Goal: Information Seeking & Learning: Learn about a topic

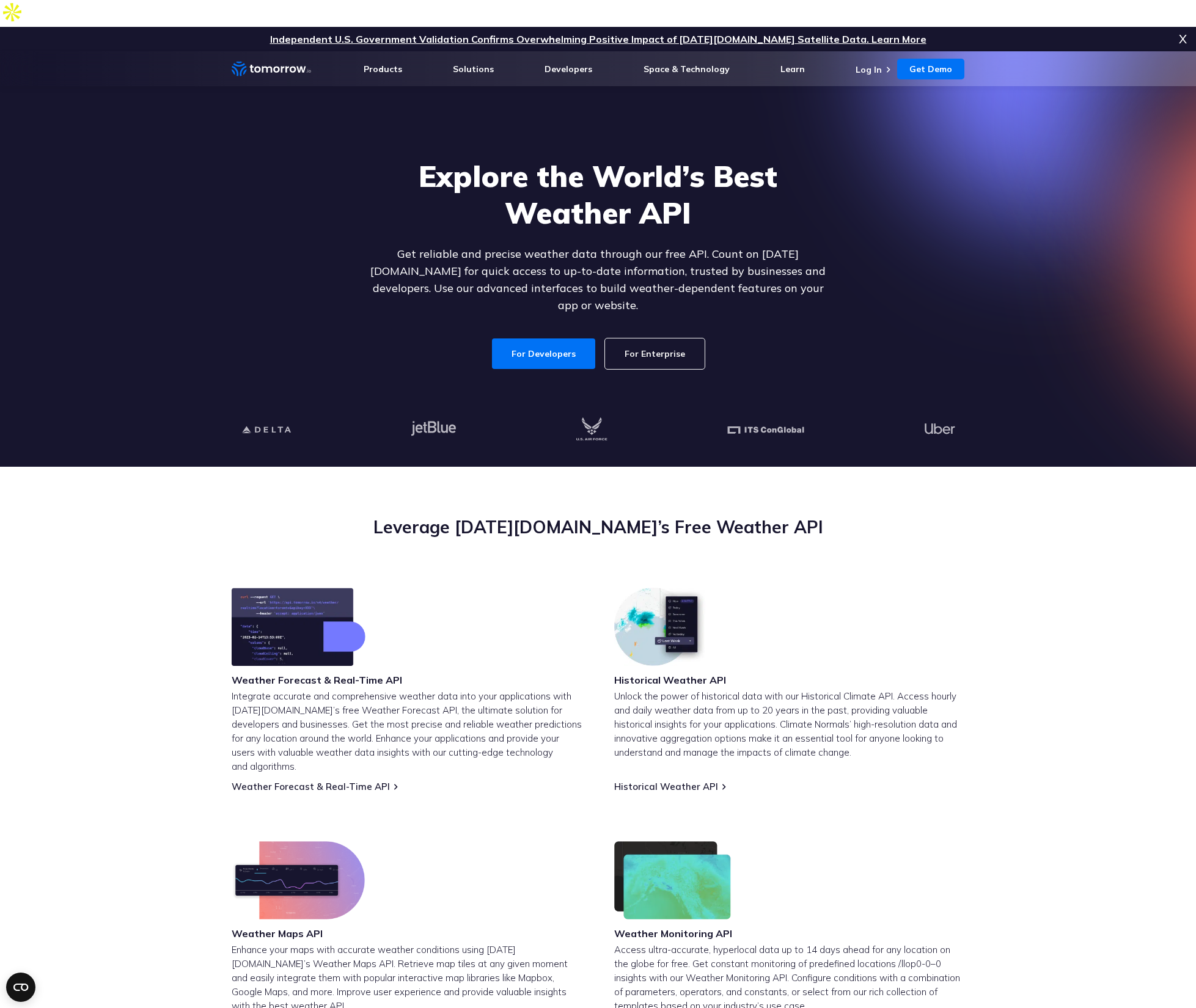
click at [642, 339] on link "For Enterprise" at bounding box center [655, 354] width 100 height 30
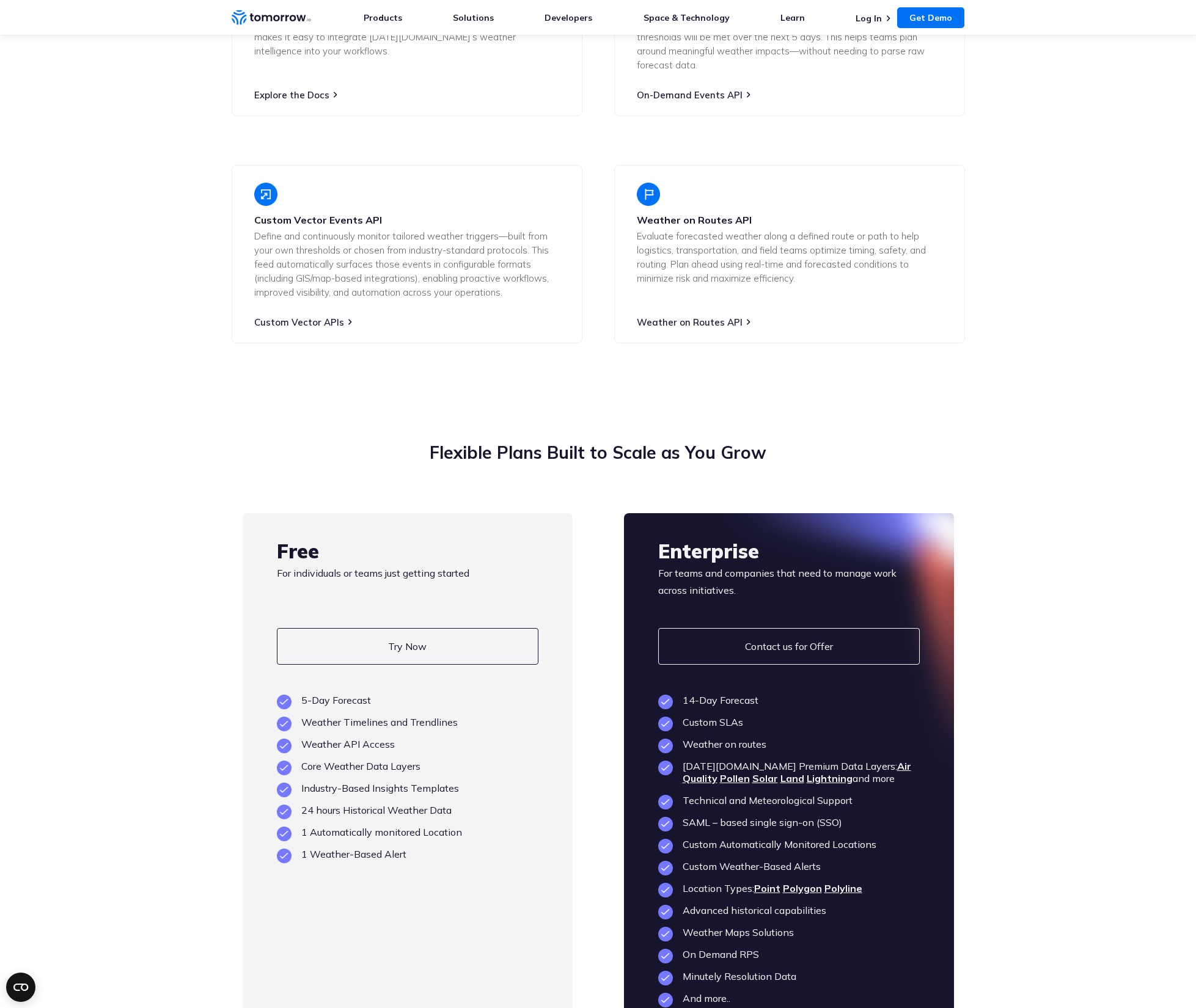
scroll to position [2521, 0]
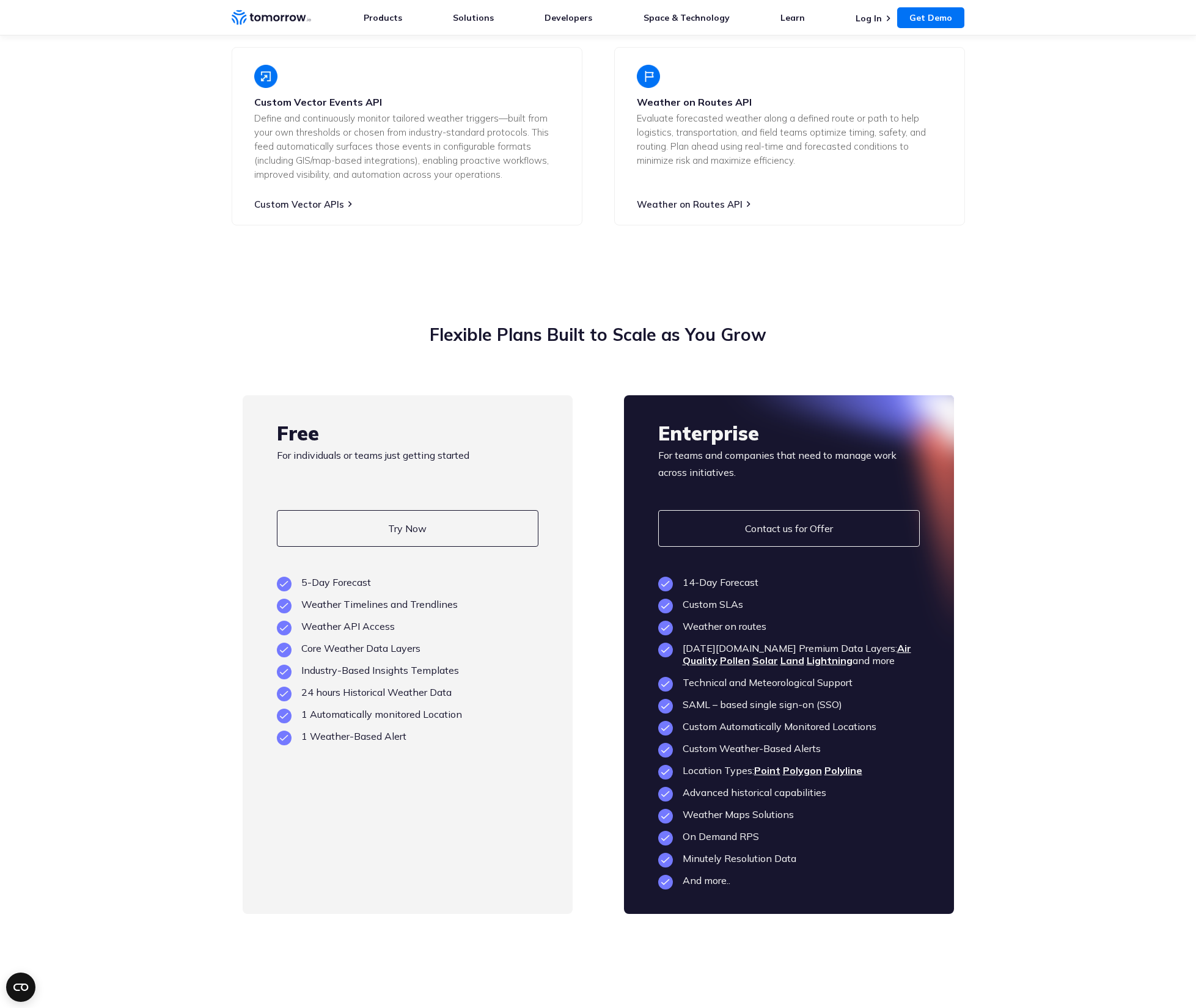
click at [800, 770] on link "Polygon" at bounding box center [802, 770] width 39 height 12
click at [839, 764] on link "Polyline" at bounding box center [843, 770] width 38 height 12
click at [796, 771] on link "Polygon" at bounding box center [802, 770] width 39 height 12
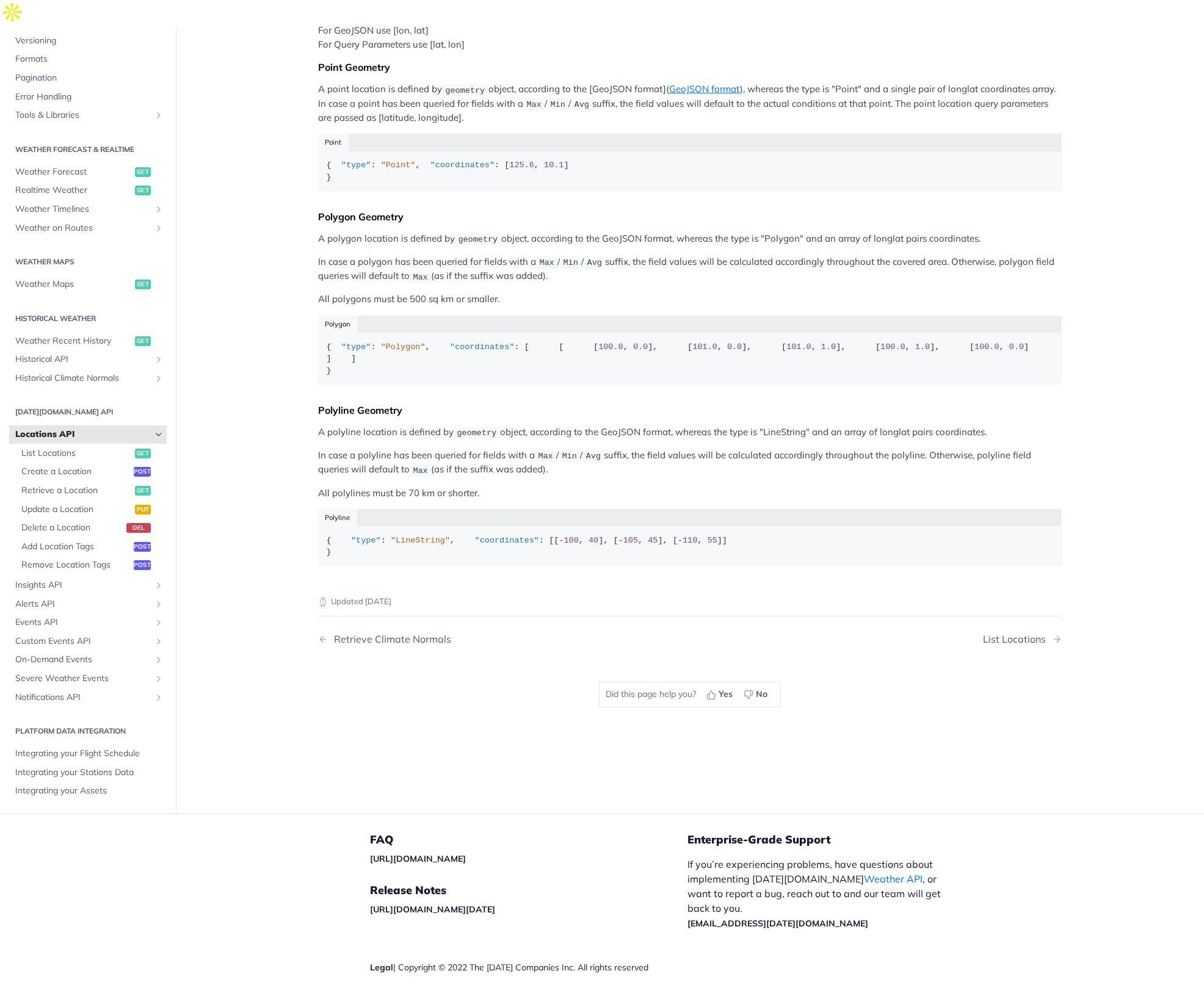
scroll to position [240, 0]
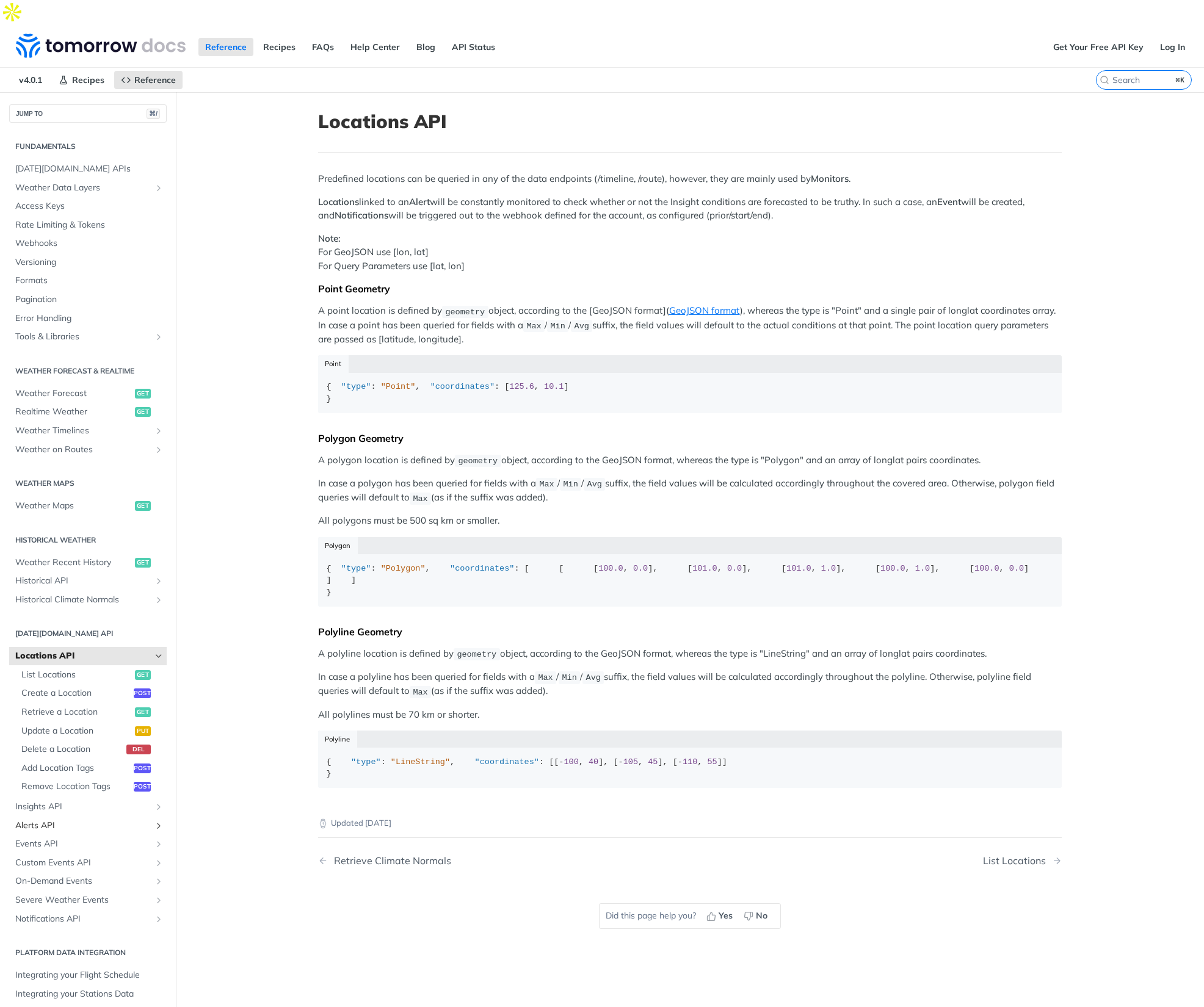
click at [51, 820] on span "Alerts API" at bounding box center [83, 826] width 136 height 12
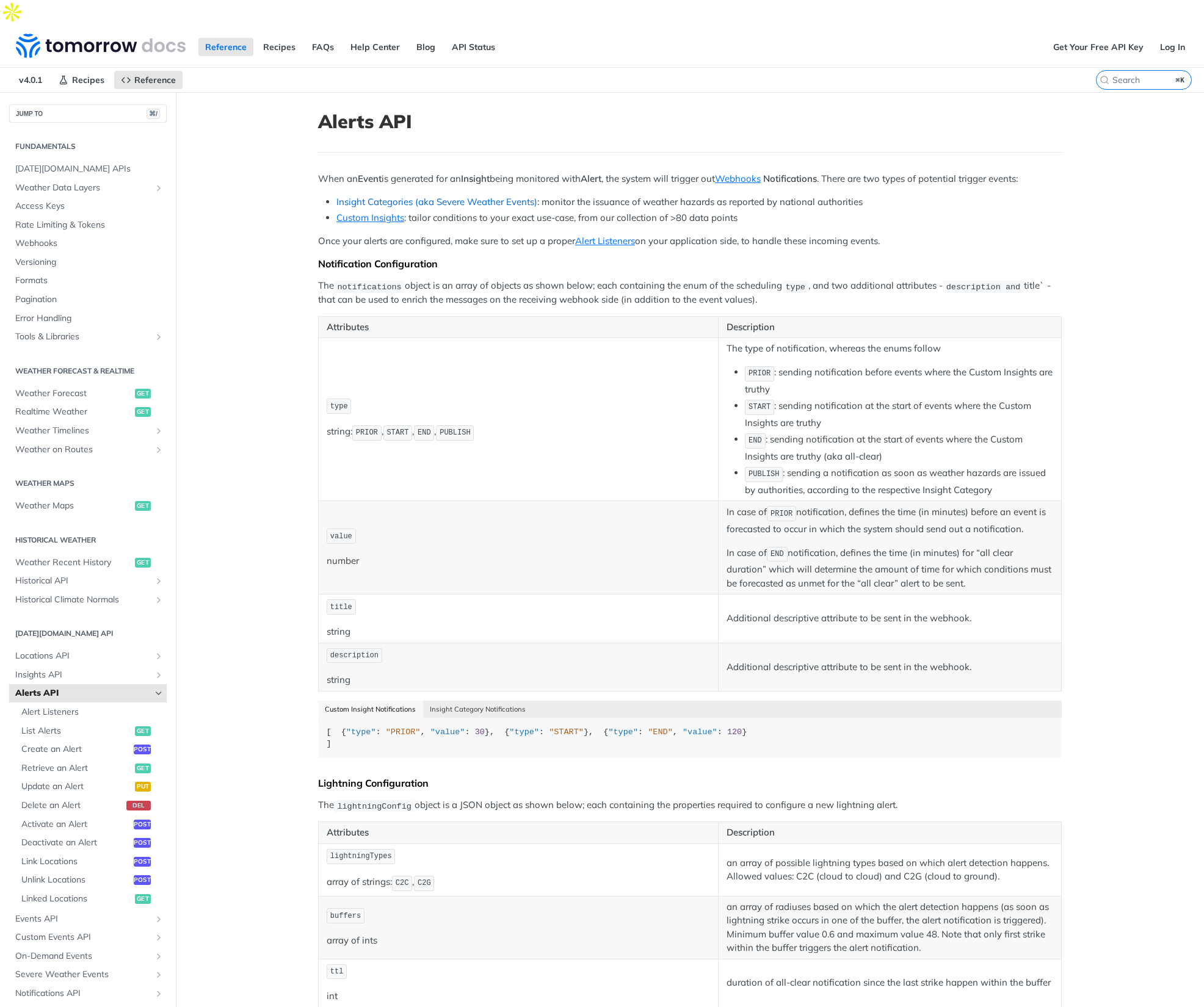
click at [495, 196] on link "Insight Categories (aka Severe Weather Events)" at bounding box center [436, 202] width 201 height 12
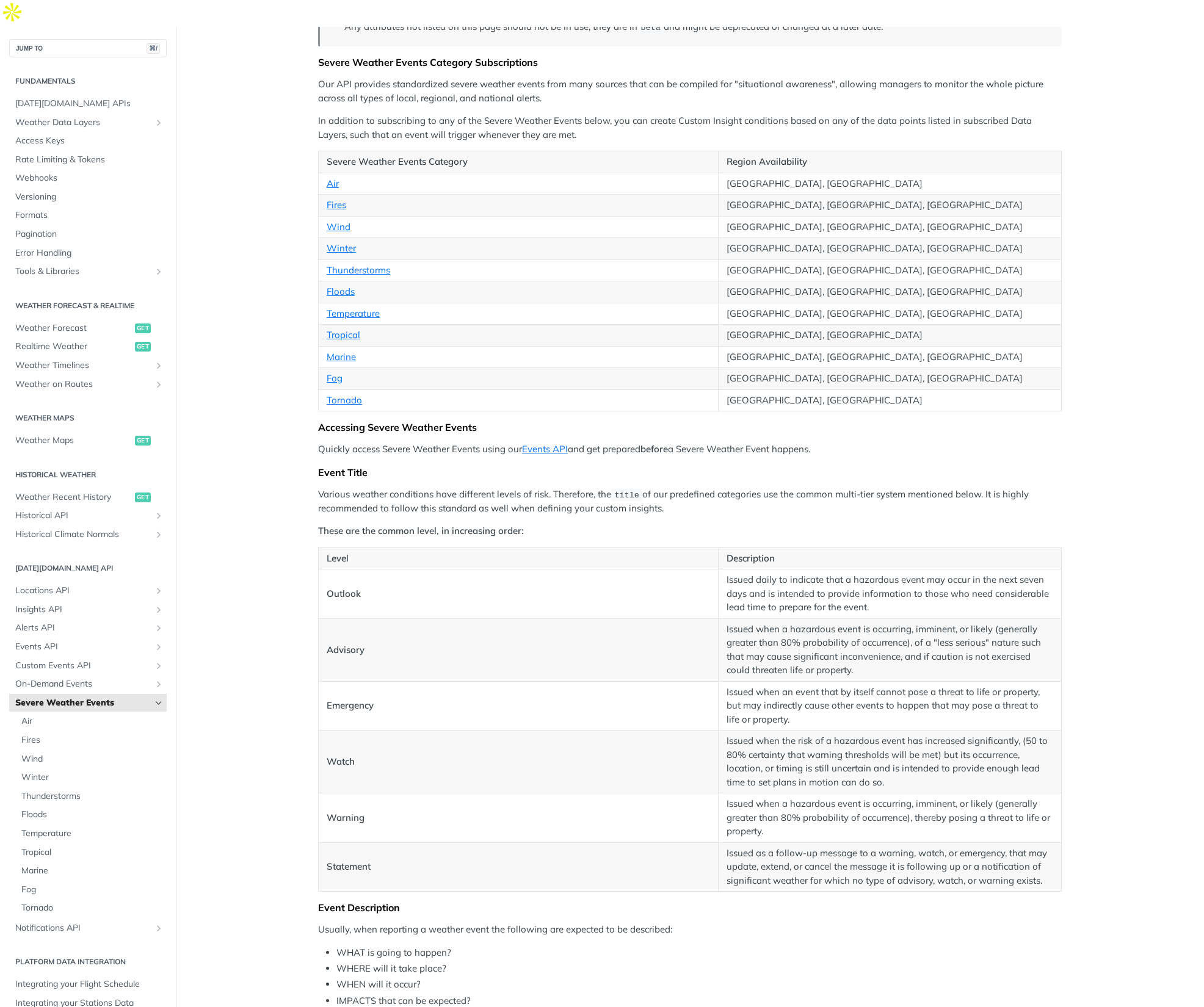
scroll to position [192, 0]
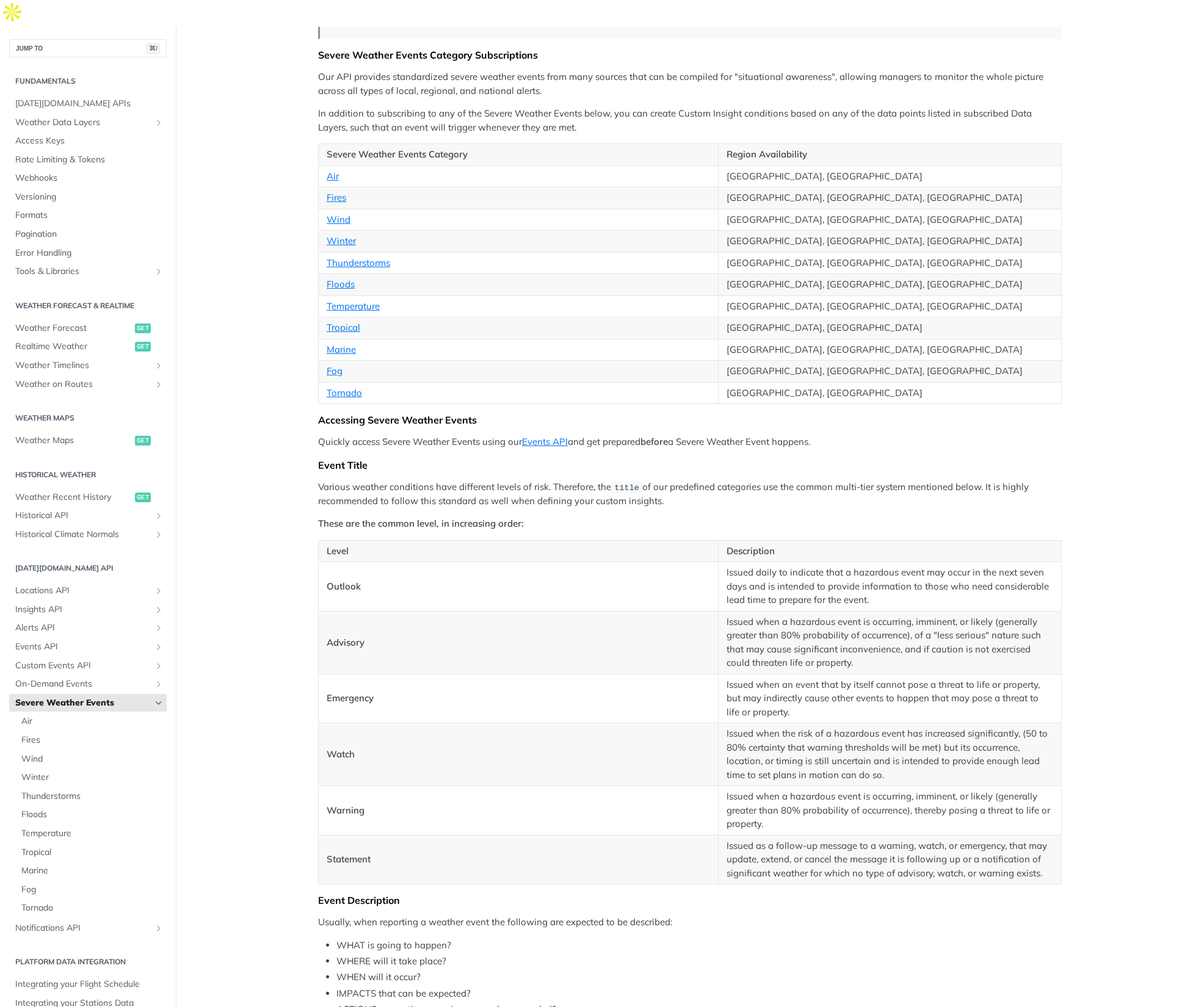
click at [659, 480] on p "Various weather conditions have different levels of risk. Therefore, the title …" at bounding box center [690, 494] width 744 height 28
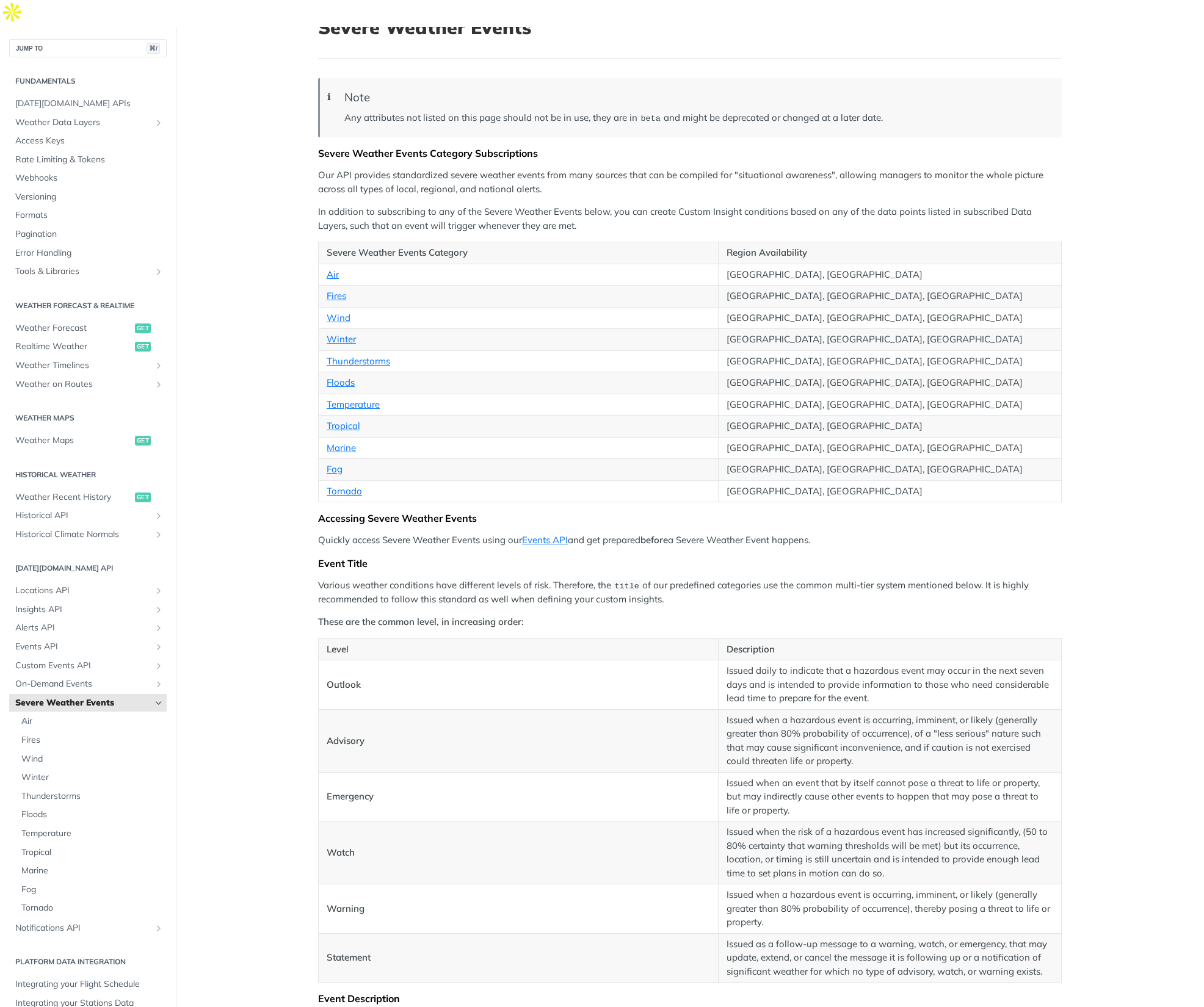
scroll to position [0, 0]
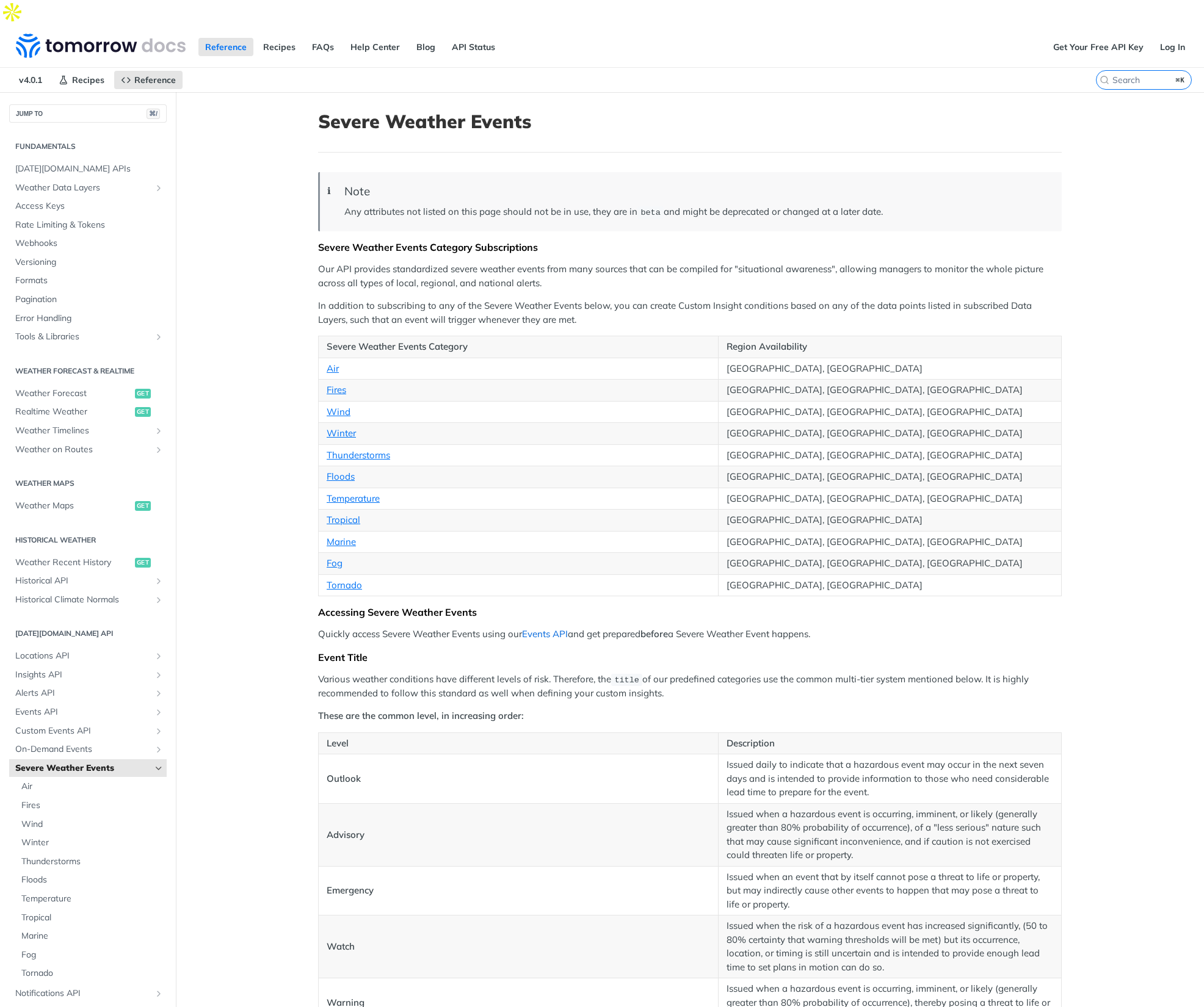
click at [536, 628] on link "Events API" at bounding box center [545, 634] width 46 height 12
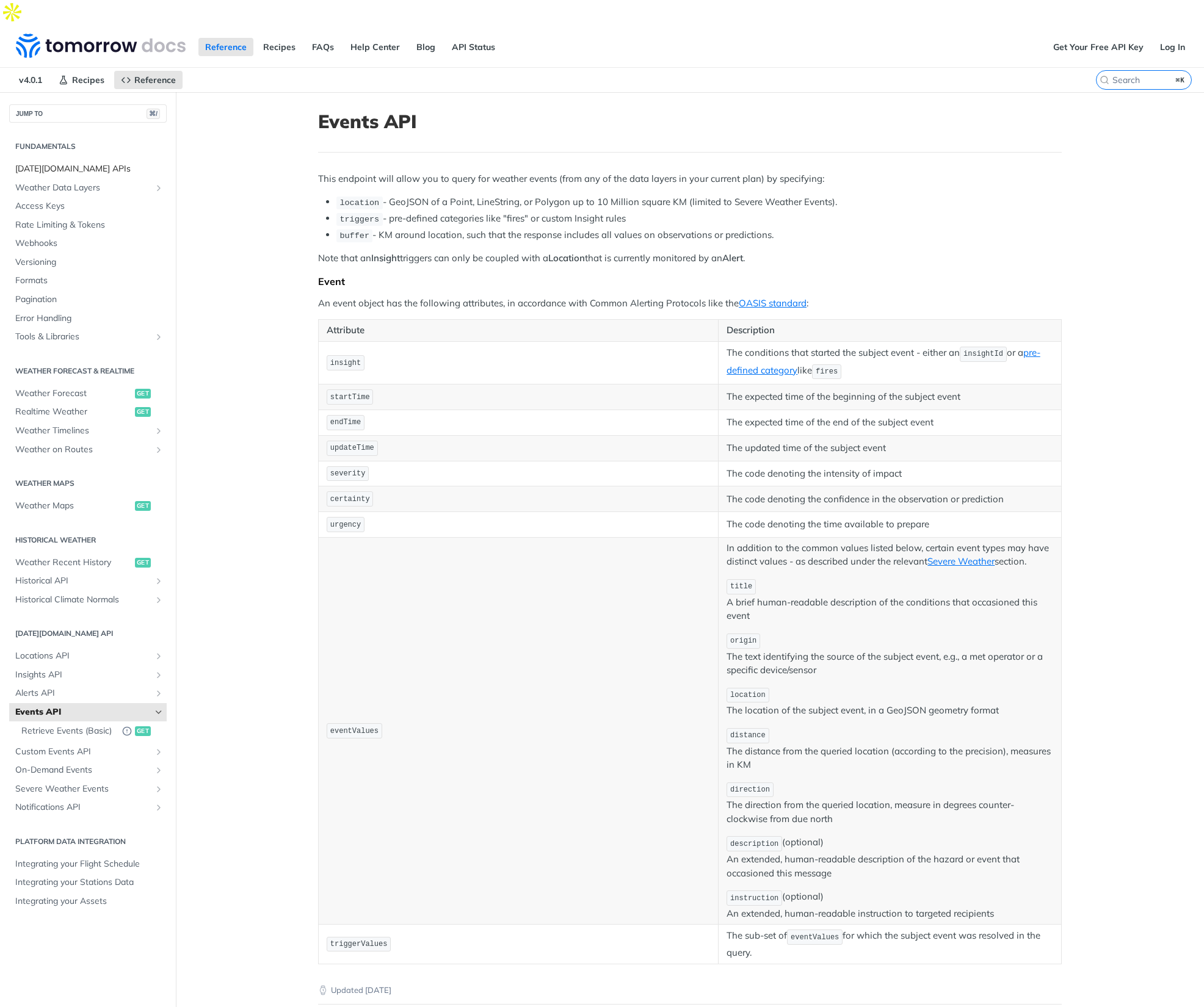
click at [67, 163] on span "[DATE][DOMAIN_NAME] APIs" at bounding box center [89, 169] width 148 height 12
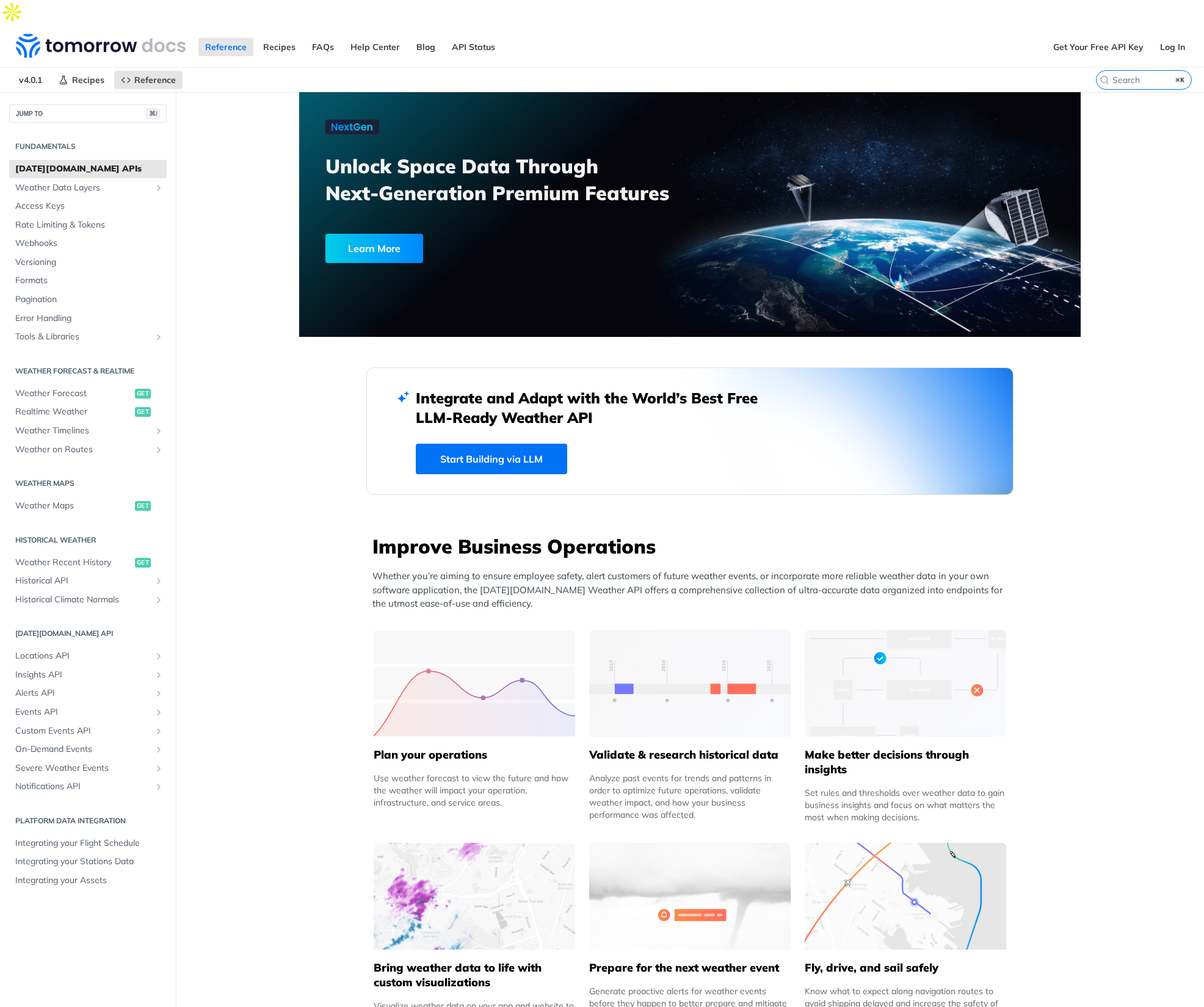
click at [377, 234] on div "Learn More" at bounding box center [374, 248] width 97 height 29
